Goal: Information Seeking & Learning: Check status

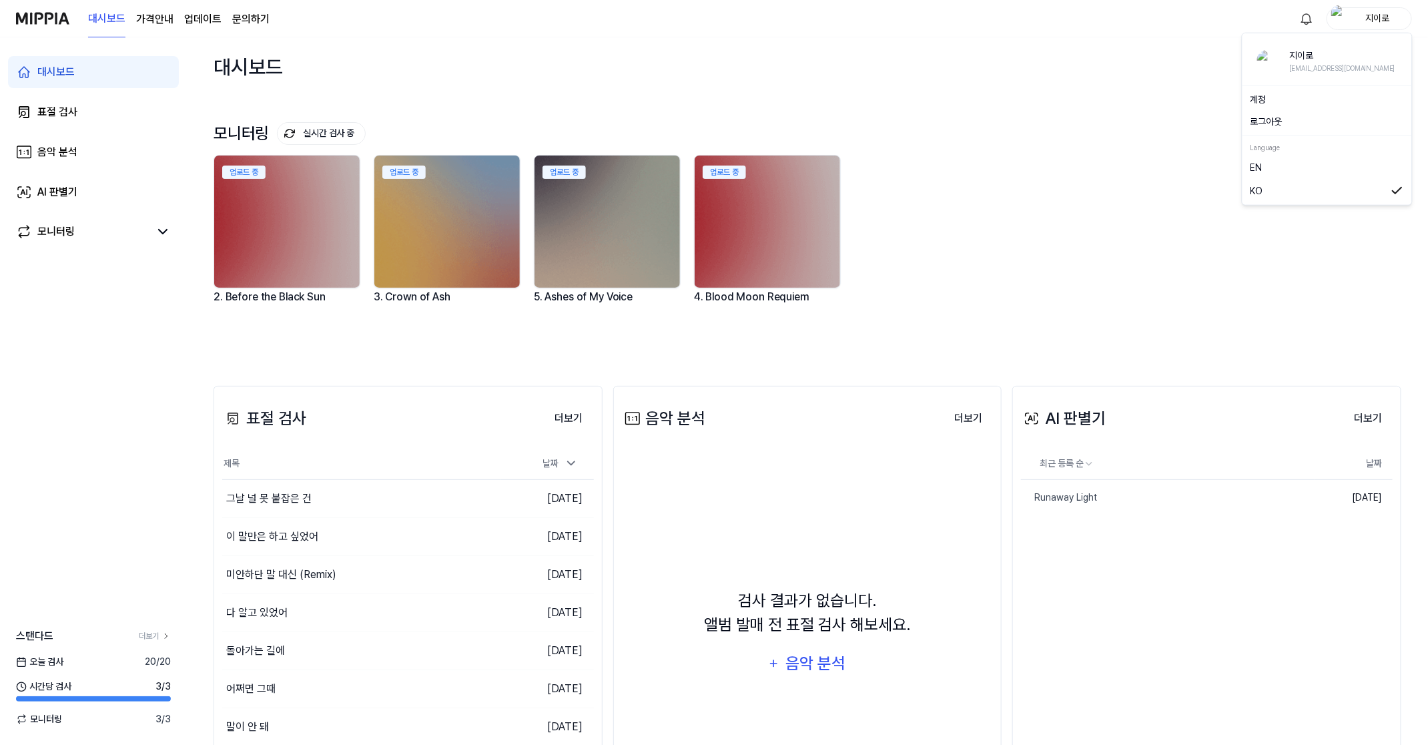
click at [1374, 15] on div "지이로" at bounding box center [1377, 18] width 52 height 15
click at [159, 631] on link "더보기" at bounding box center [155, 636] width 32 height 12
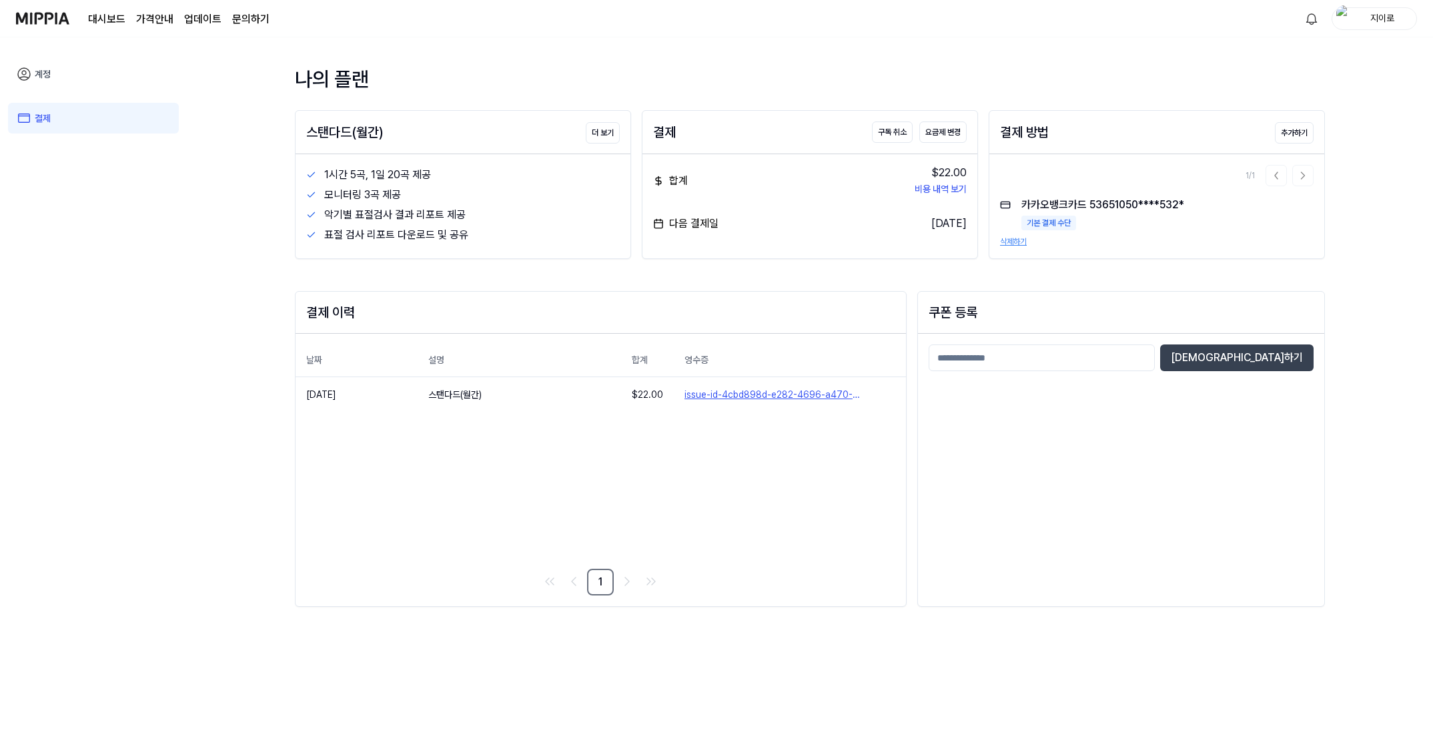
click at [46, 18] on img at bounding box center [42, 18] width 53 height 37
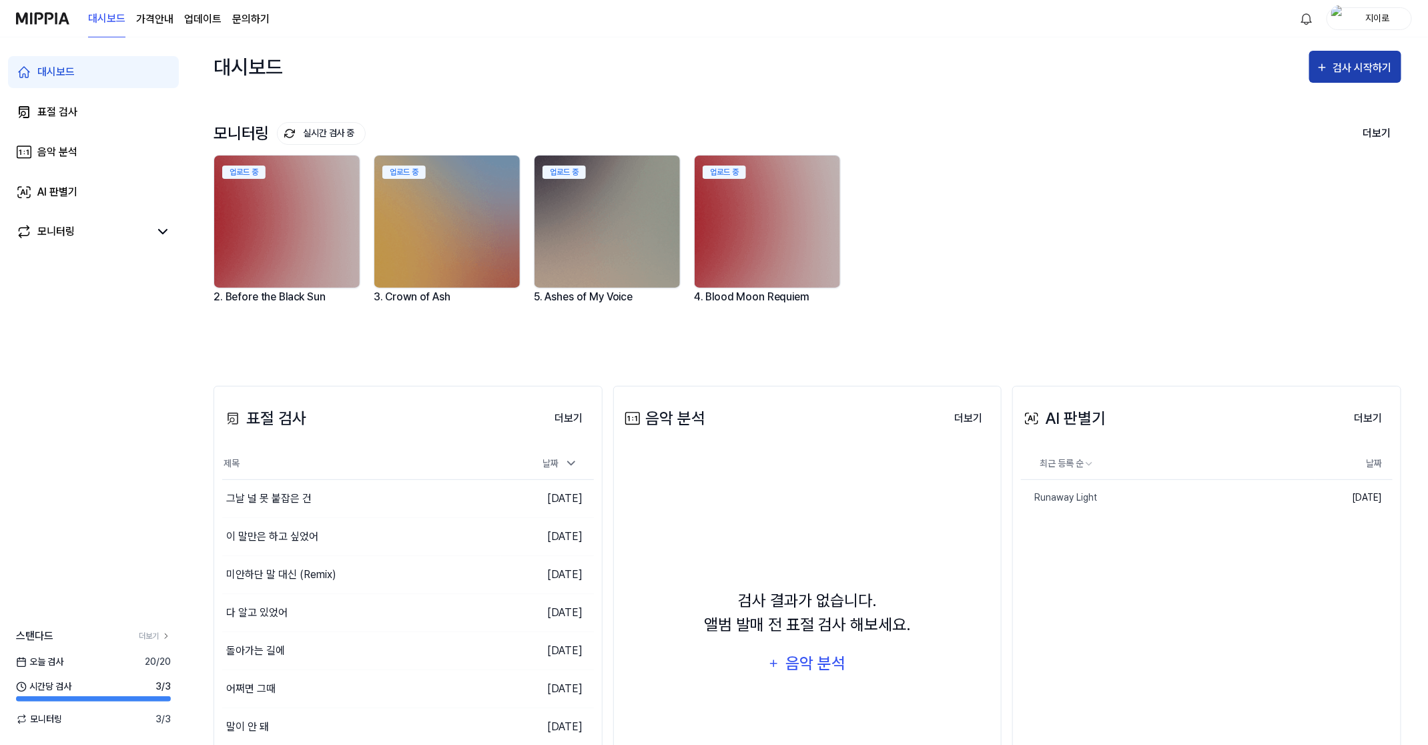
click at [1324, 62] on icon "button" at bounding box center [1322, 67] width 13 height 16
click at [1301, 106] on div "표절 검사" at bounding box center [1331, 108] width 116 height 17
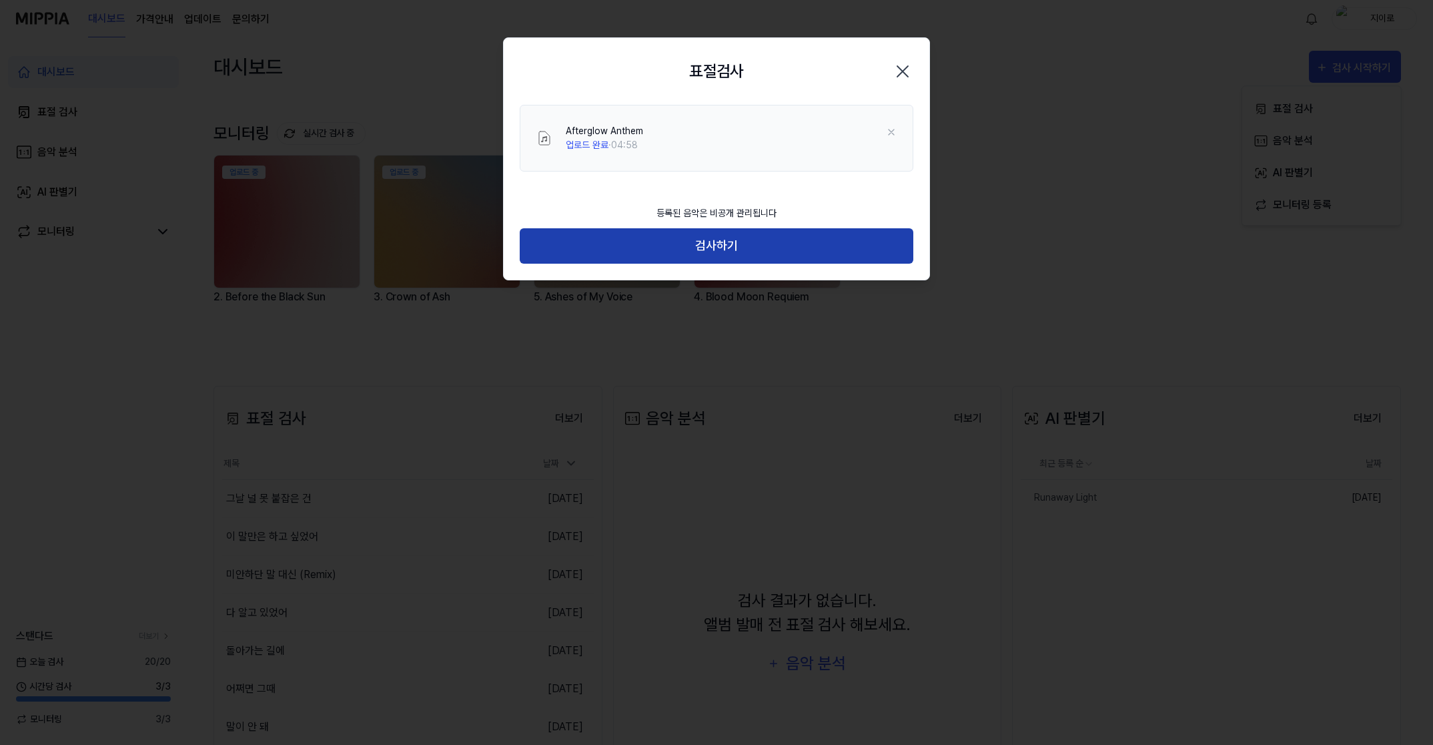
click at [757, 243] on button "검사하기" at bounding box center [717, 245] width 394 height 35
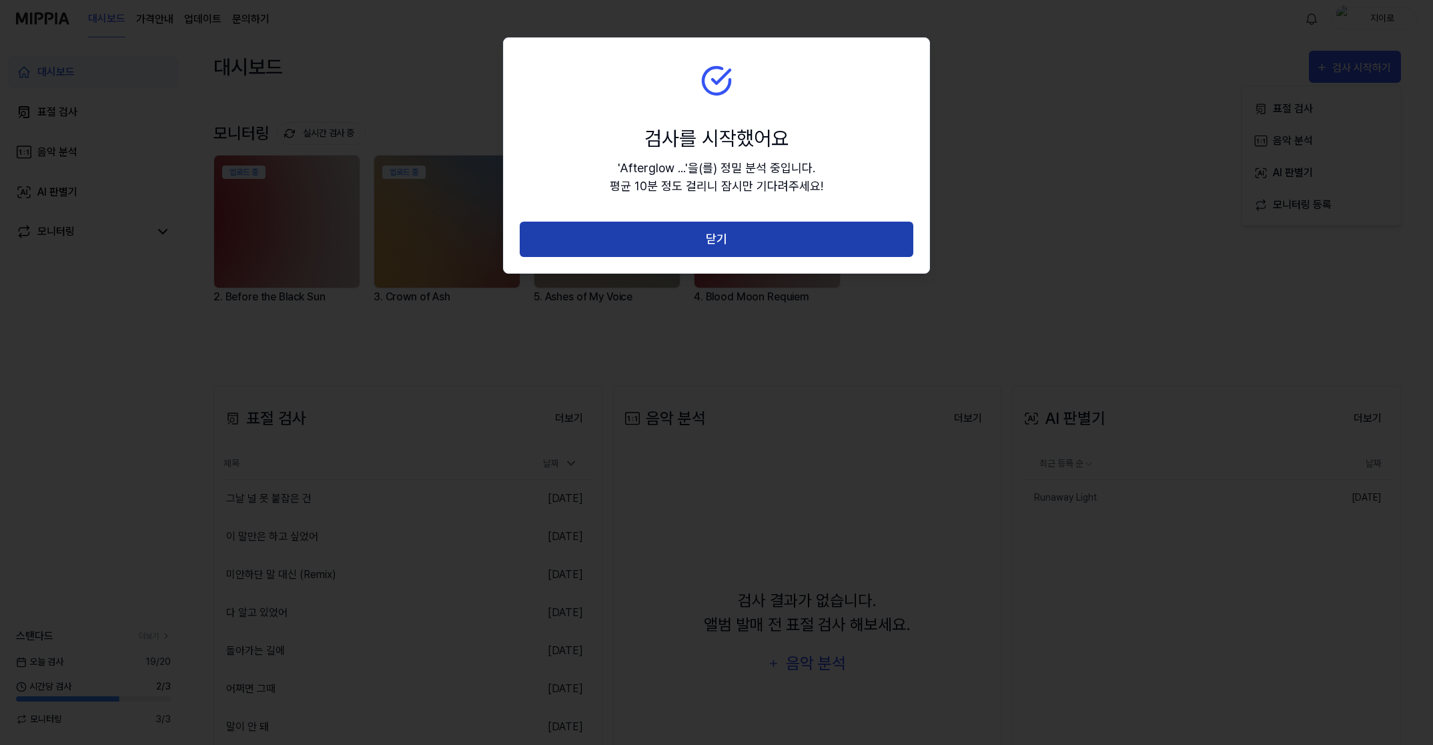
click at [859, 234] on button "닫기" at bounding box center [717, 239] width 394 height 35
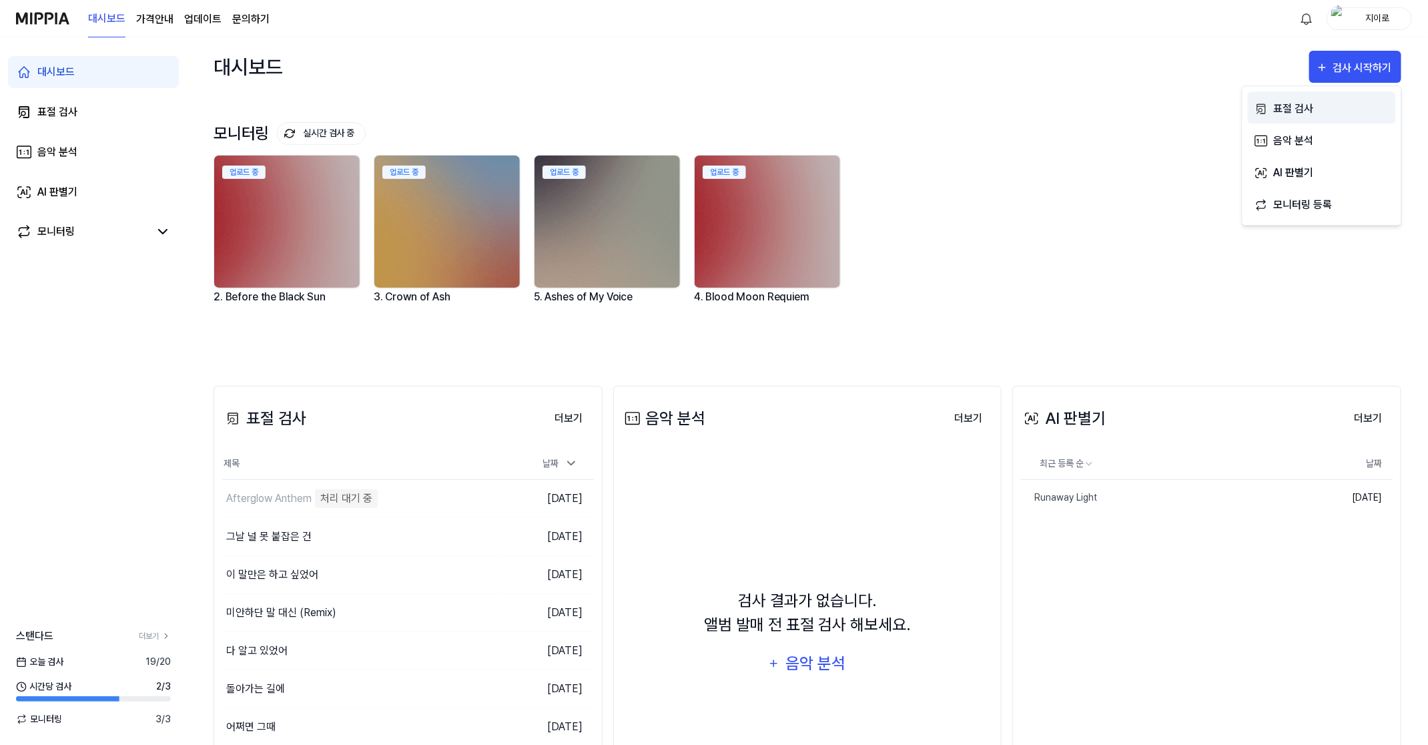
click at [1301, 104] on div "표절 검사" at bounding box center [1331, 108] width 116 height 17
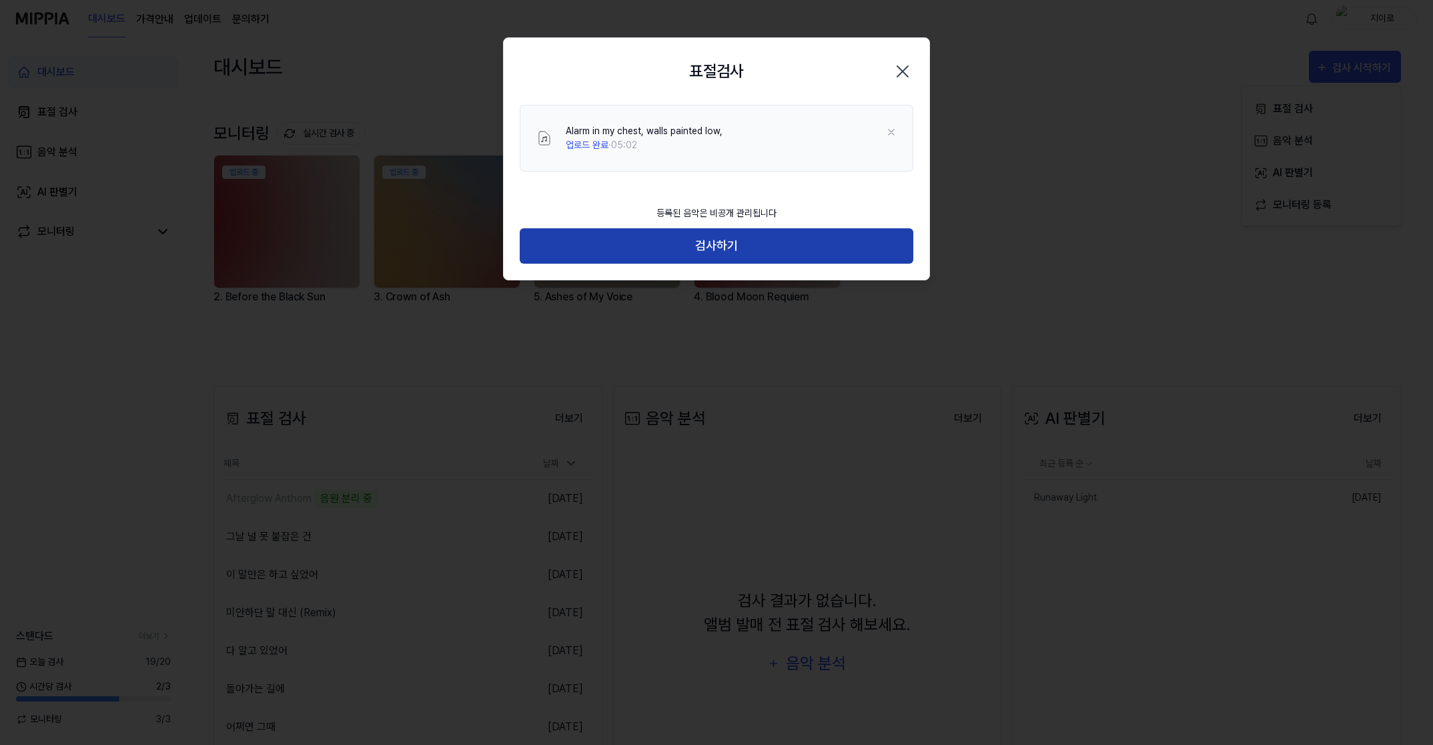
click at [726, 240] on button "검사하기" at bounding box center [717, 245] width 394 height 35
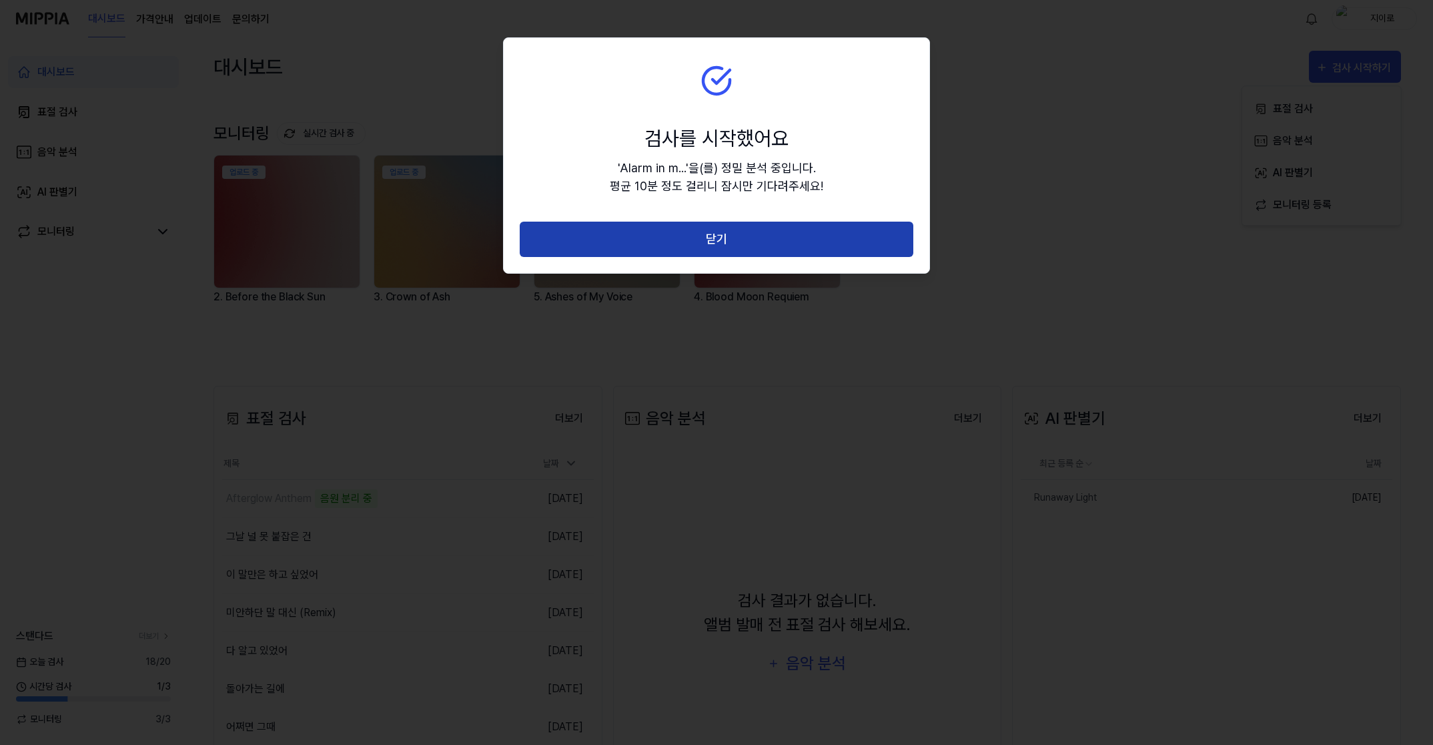
click at [812, 234] on button "닫기" at bounding box center [717, 239] width 394 height 35
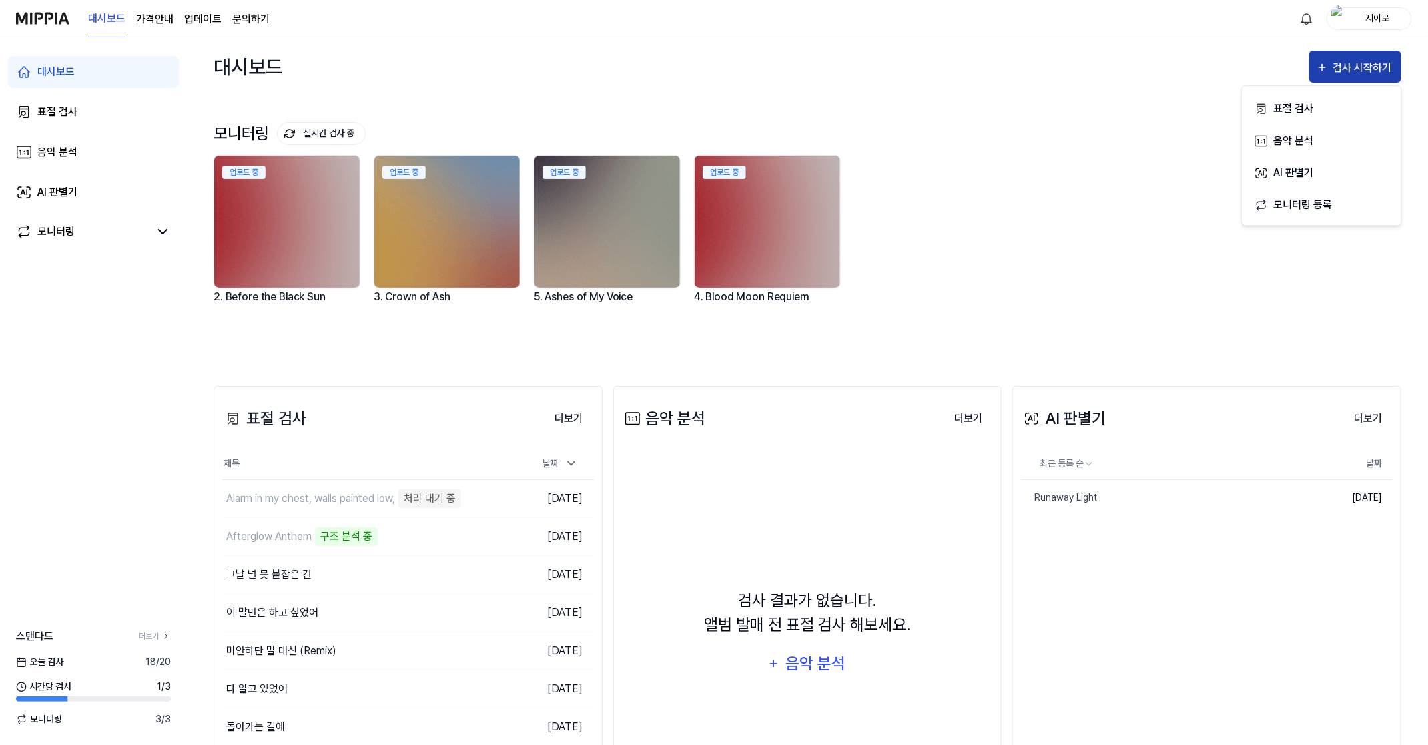
click at [1369, 70] on div "검사 시작하기" at bounding box center [1363, 67] width 62 height 17
click at [1318, 104] on div "표절 검사" at bounding box center [1331, 108] width 116 height 17
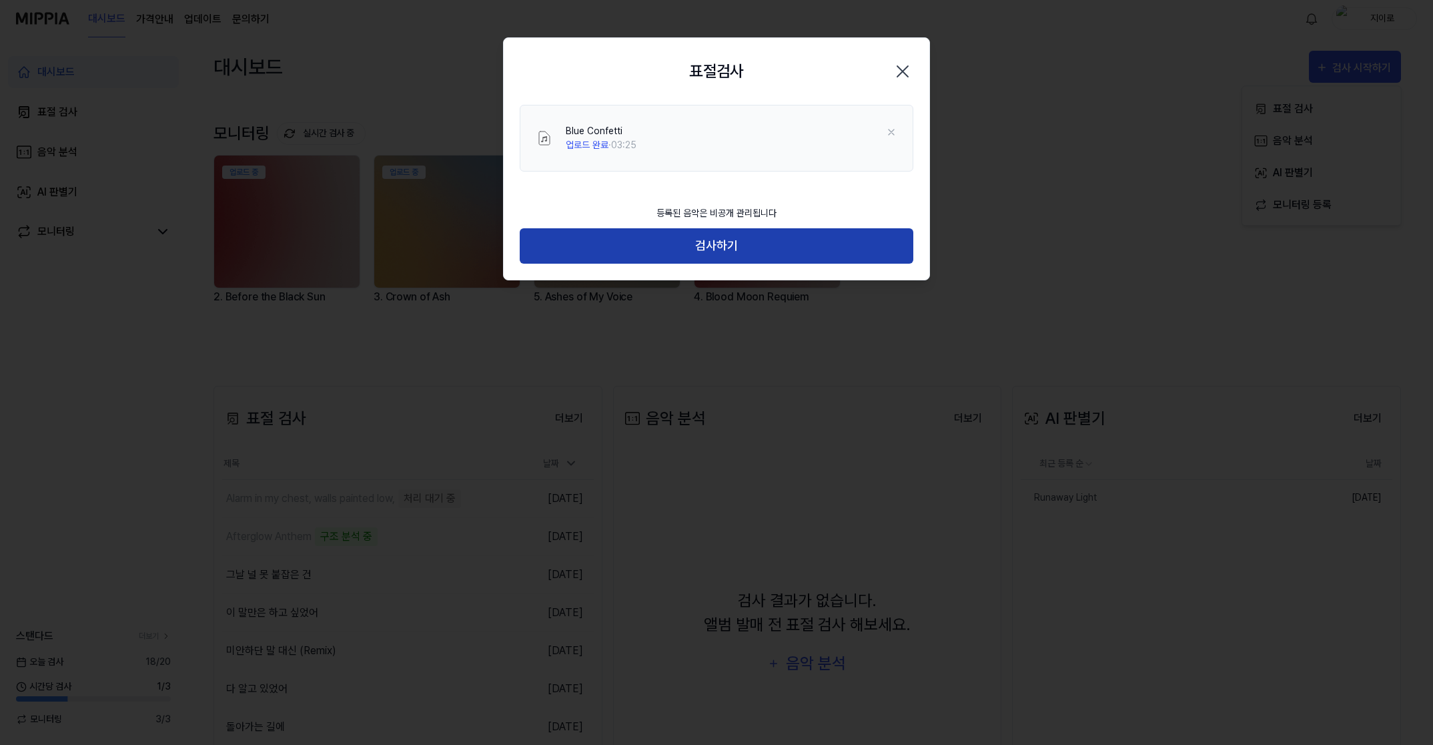
click at [731, 240] on button "검사하기" at bounding box center [717, 245] width 394 height 35
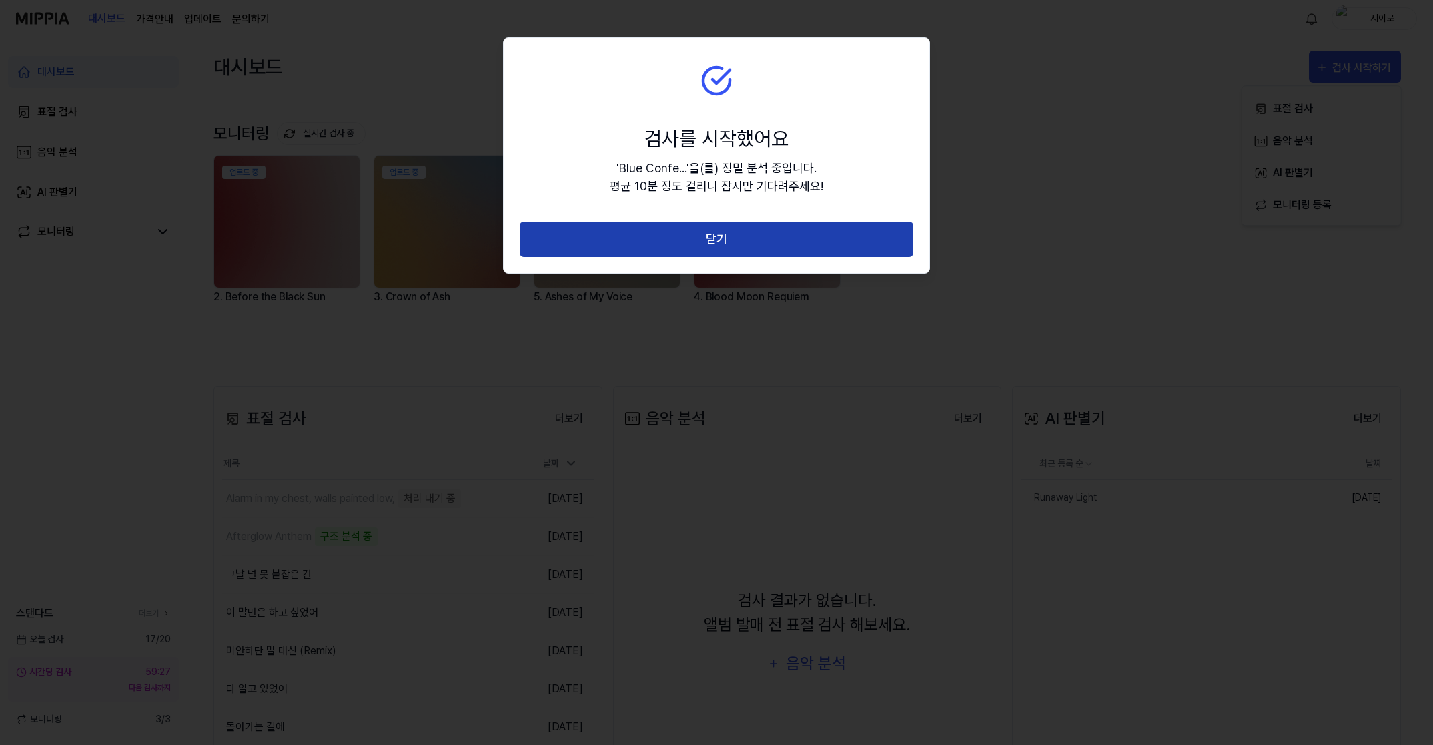
click at [743, 237] on button "닫기" at bounding box center [717, 239] width 394 height 35
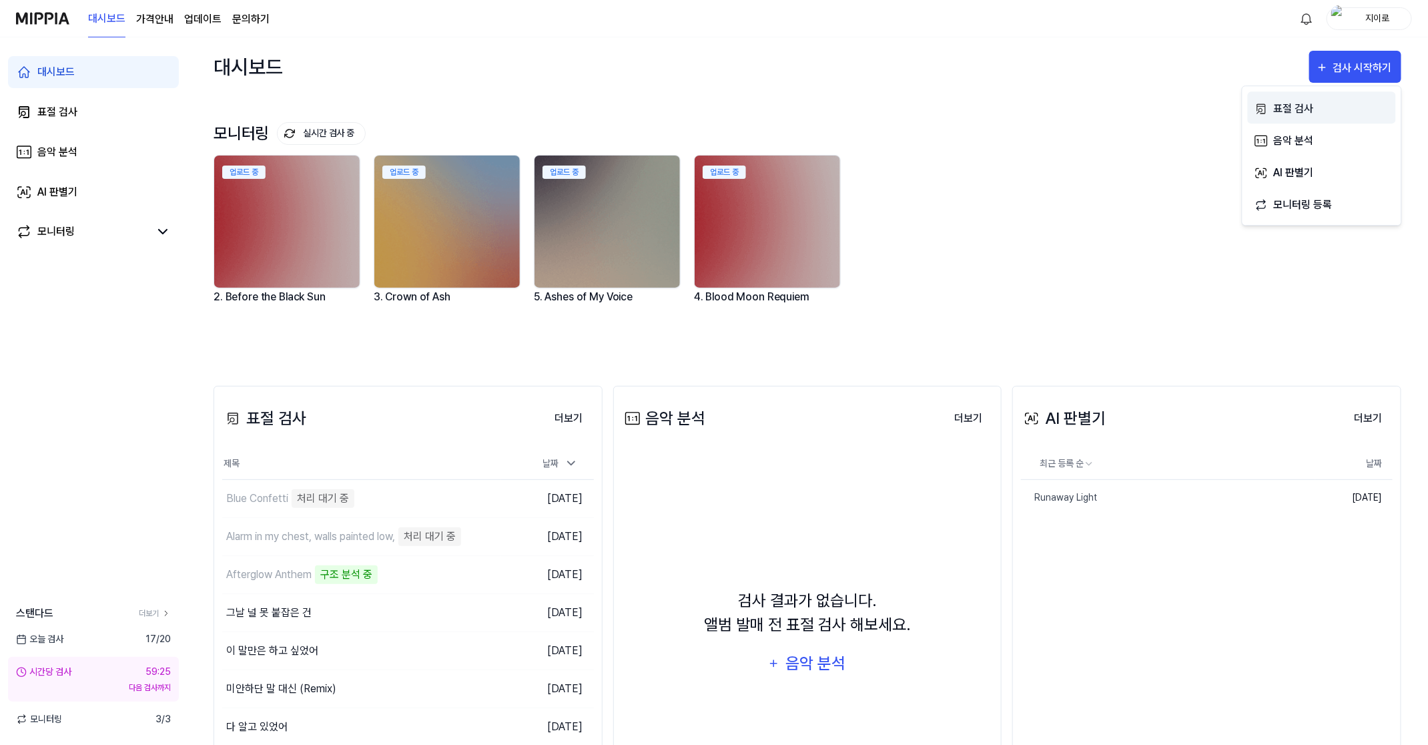
click at [1280, 106] on div "표절 검사" at bounding box center [1331, 108] width 116 height 17
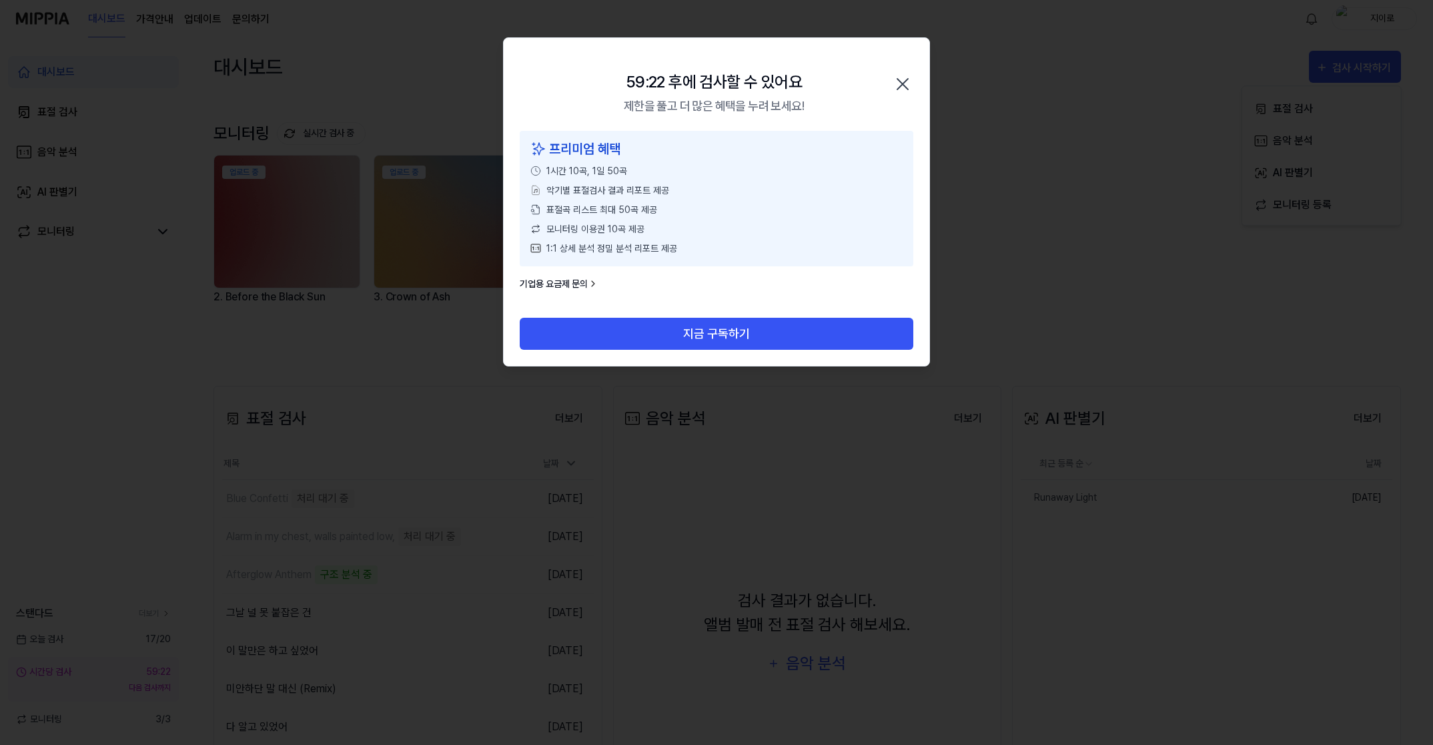
click at [906, 81] on icon "button" at bounding box center [902, 83] width 21 height 21
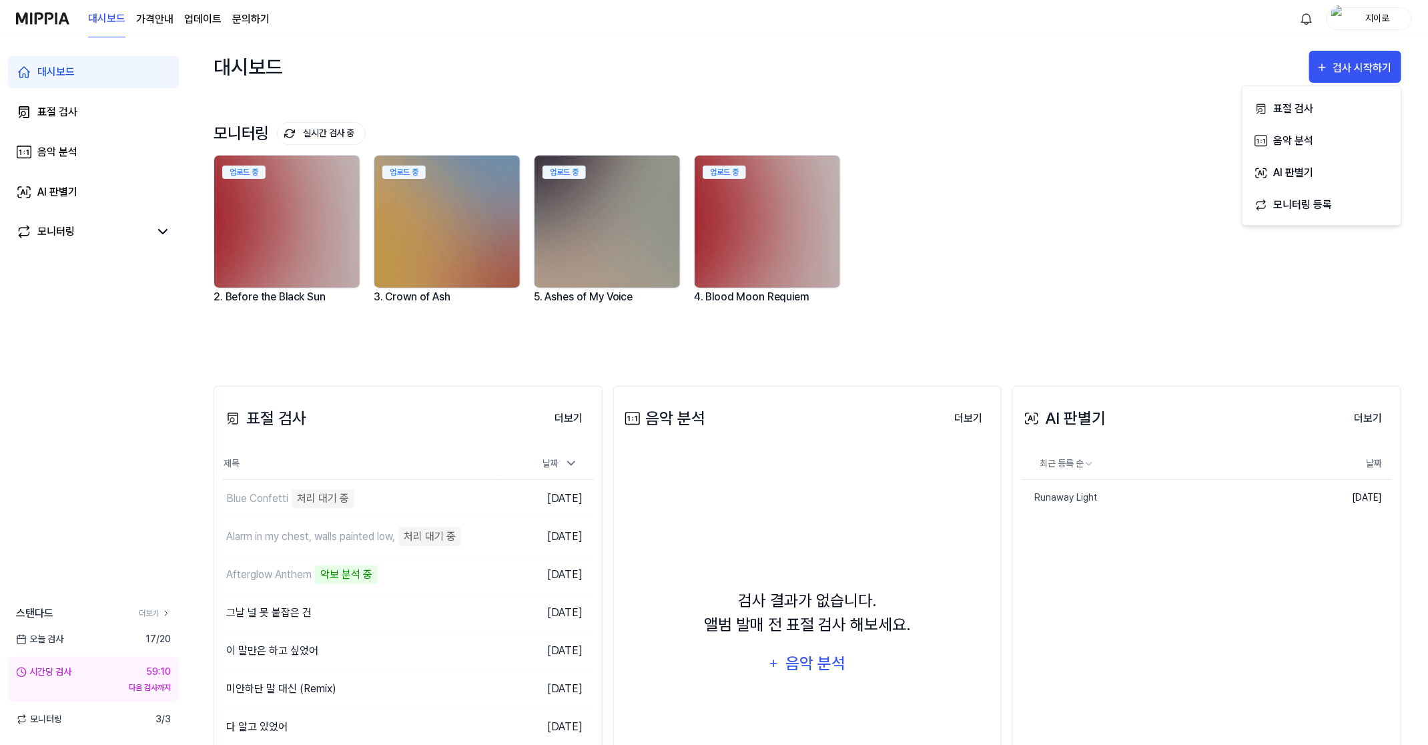
click at [159, 619] on div "스탠다드 더보기" at bounding box center [93, 613] width 187 height 16
click at [157, 611] on link "더보기" at bounding box center [155, 613] width 32 height 12
click at [142, 613] on link "더보기" at bounding box center [155, 613] width 32 height 12
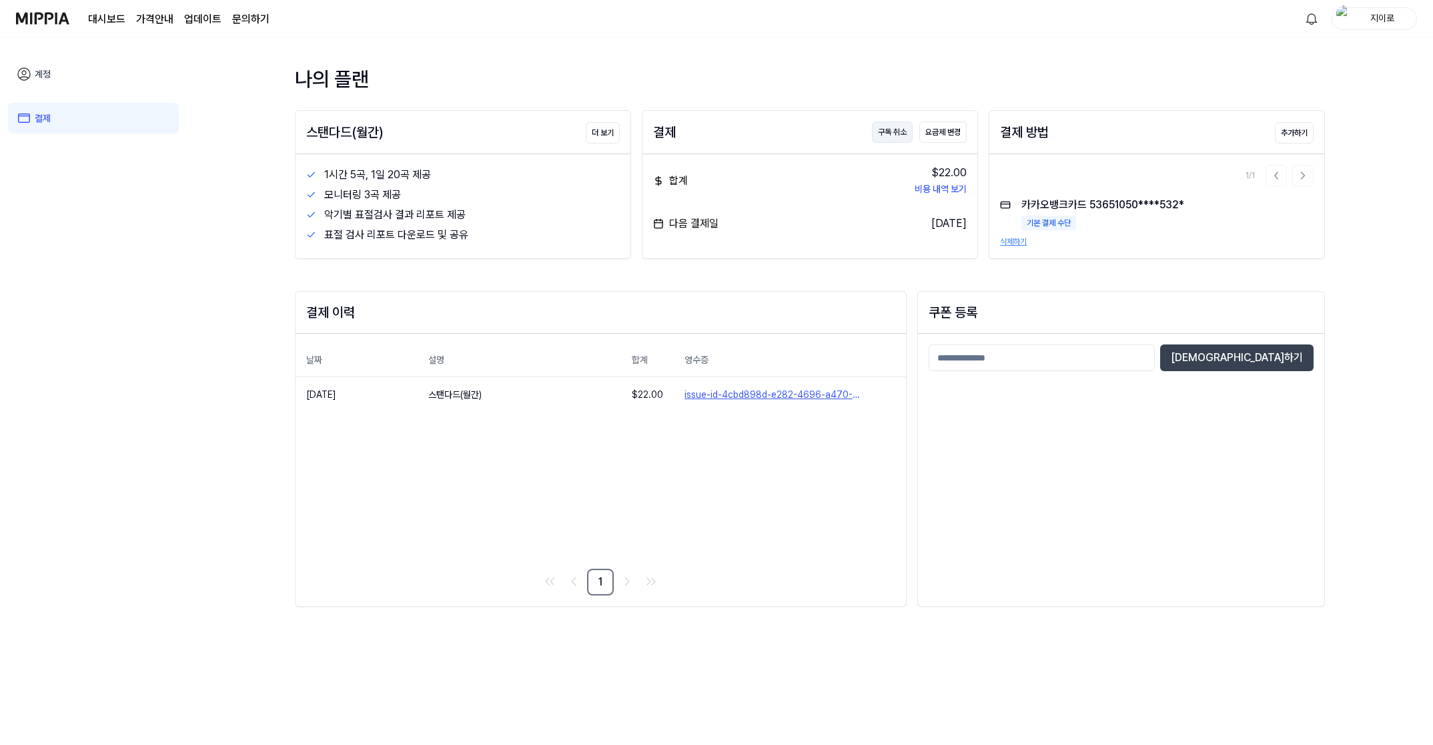
click at [897, 132] on button "구독 취소" at bounding box center [892, 131] width 41 height 21
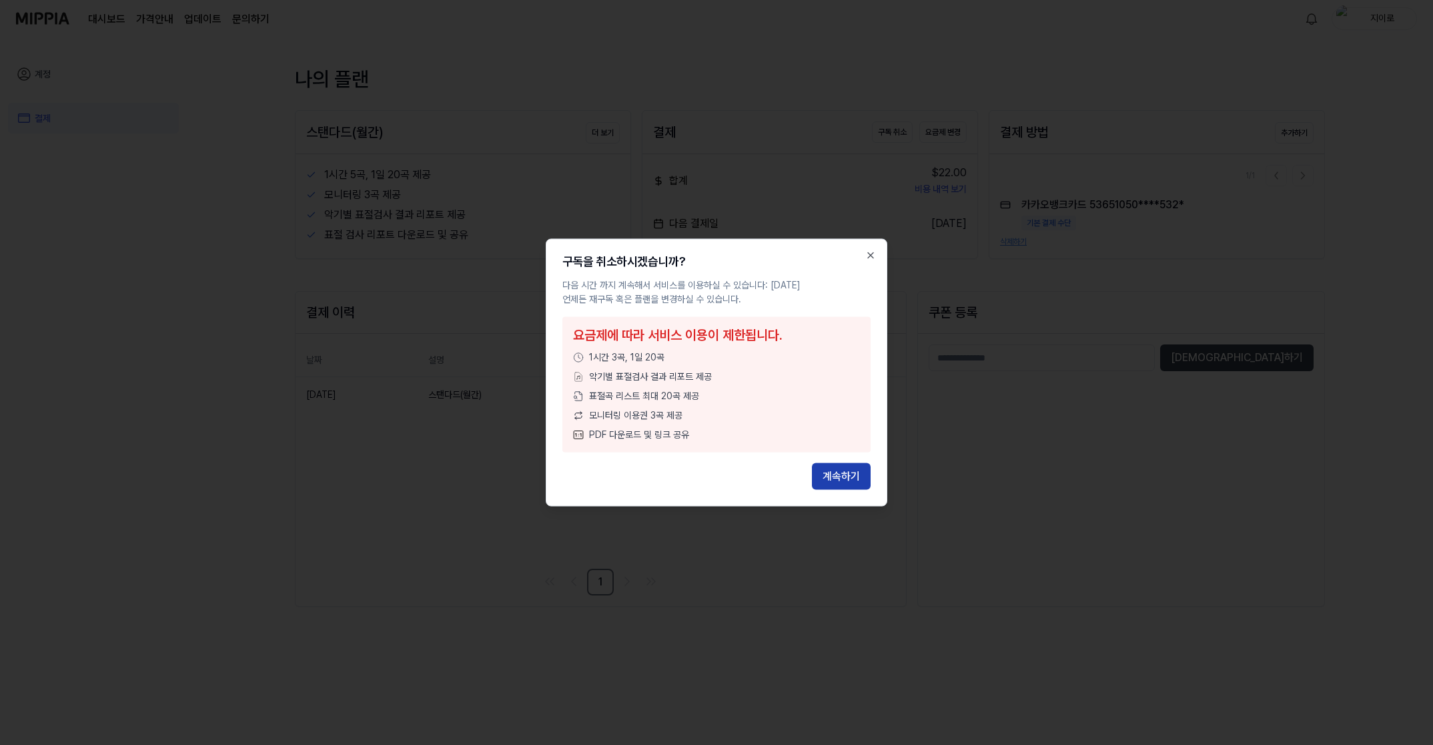
click at [843, 484] on button "계속하기" at bounding box center [841, 476] width 59 height 27
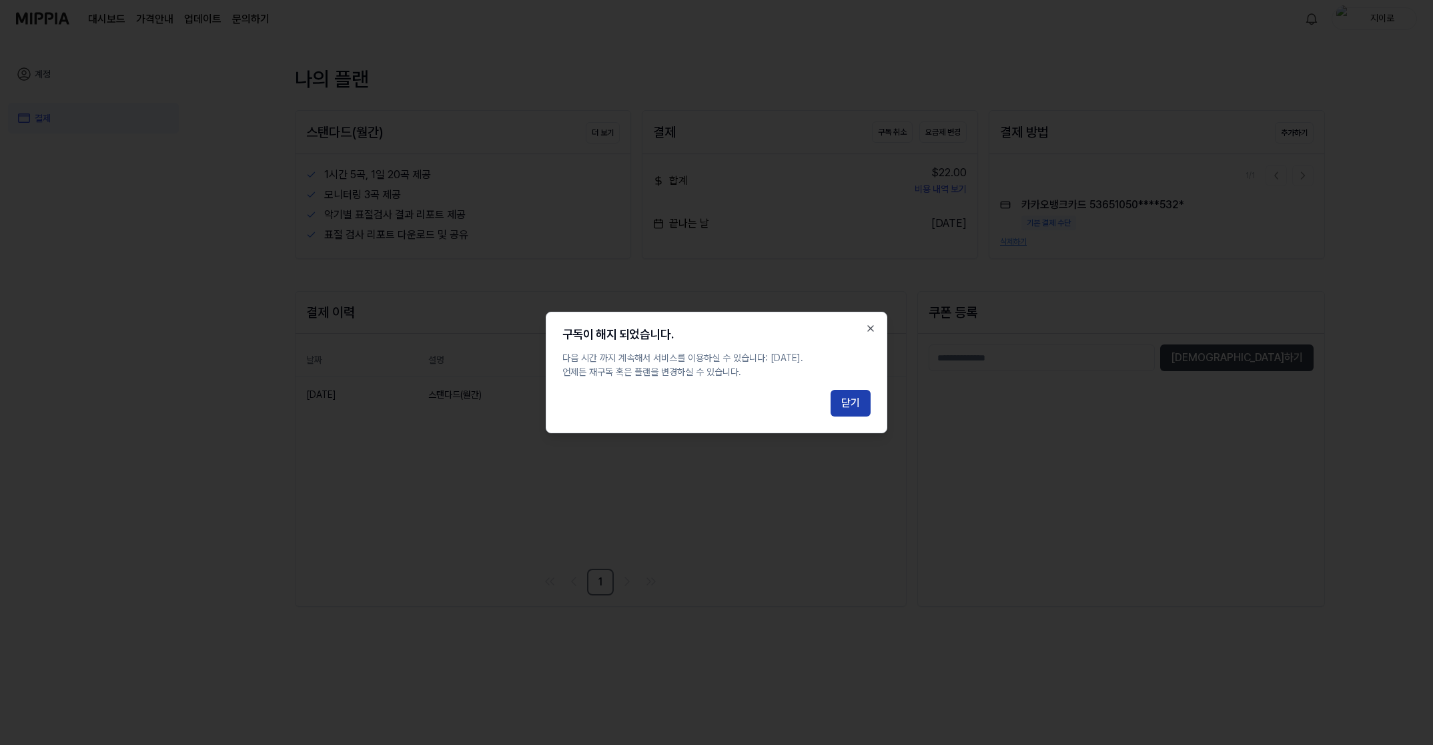
click at [843, 398] on button "닫기" at bounding box center [851, 403] width 40 height 27
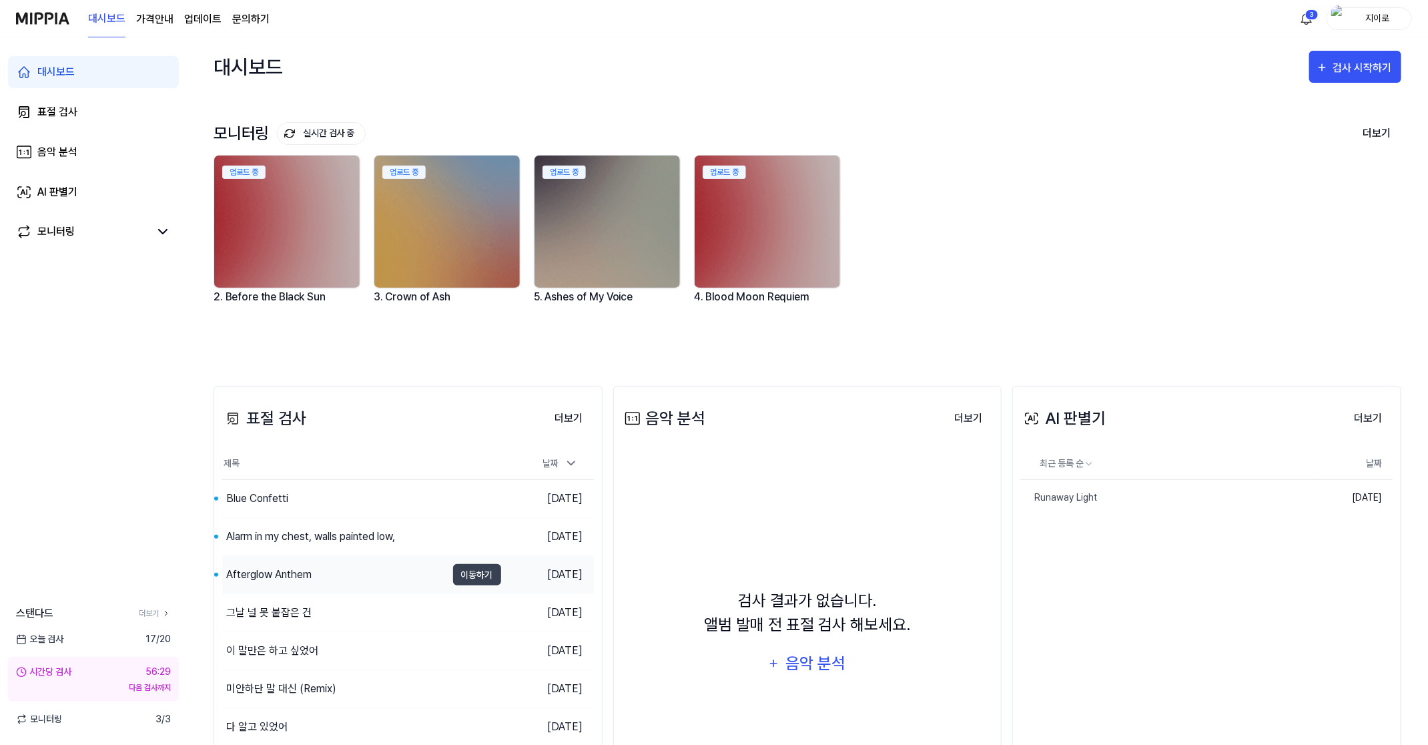
click at [280, 569] on div "Afterglow Anthem" at bounding box center [268, 574] width 85 height 16
click at [312, 530] on div "Alarm in my chest, walls painted low," at bounding box center [310, 536] width 169 height 16
click at [268, 506] on div "Blue Confetti" at bounding box center [334, 498] width 224 height 37
